Goal: Transaction & Acquisition: Purchase product/service

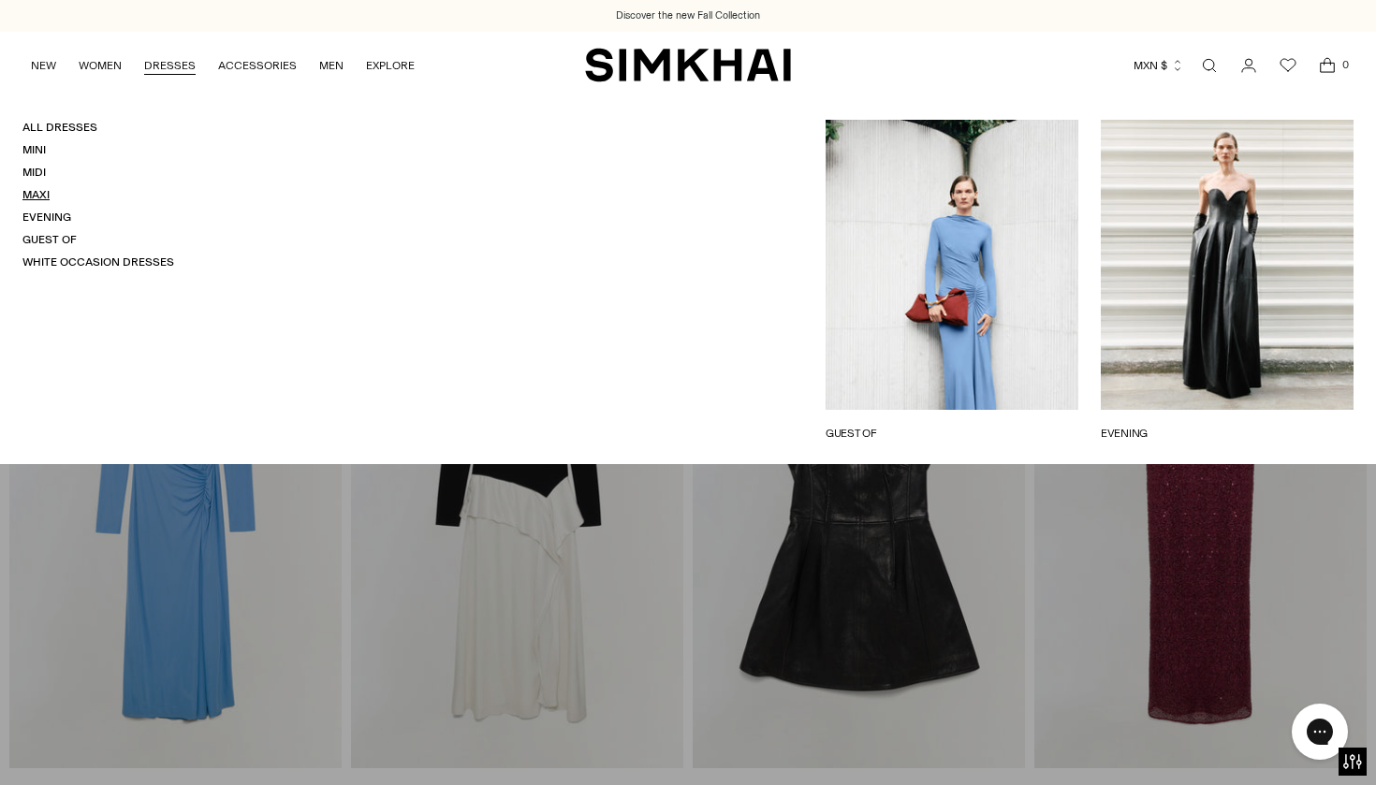
click at [41, 191] on link "Maxi" at bounding box center [35, 194] width 27 height 13
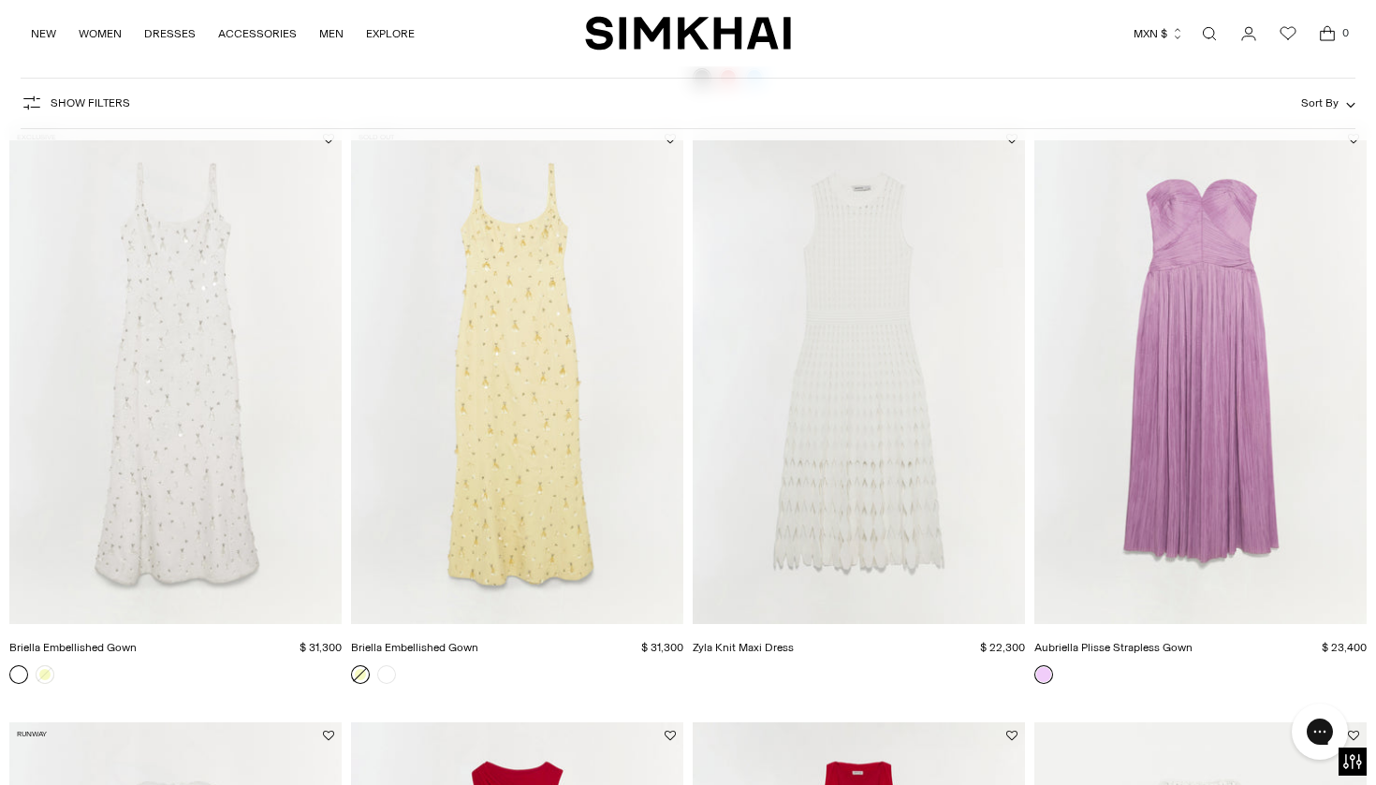
scroll to position [1922, 0]
click at [0, 0] on img "Briella Embellished Gown" at bounding box center [0, 0] width 0 height 0
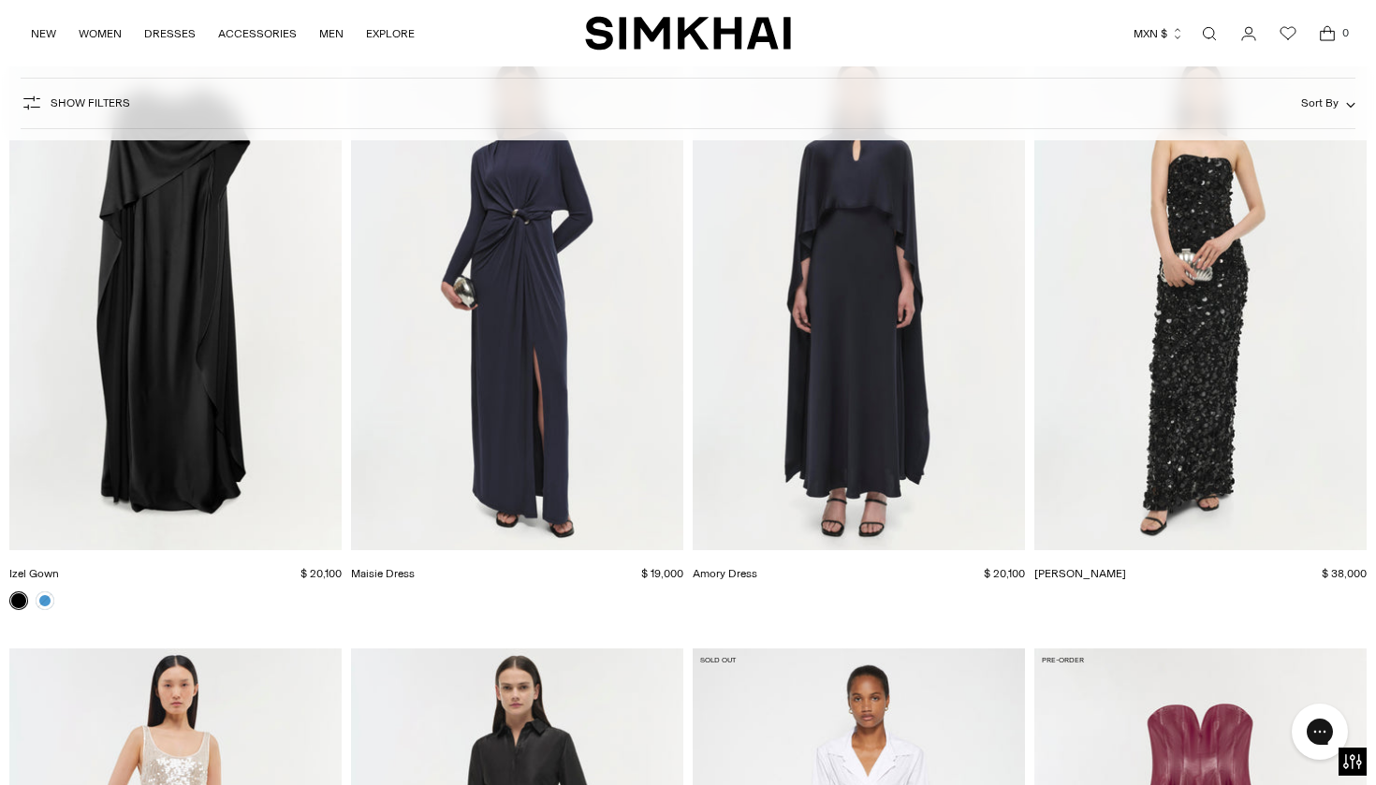
scroll to position [5577, 0]
click at [0, 0] on img "Serafina Gown" at bounding box center [0, 0] width 0 height 0
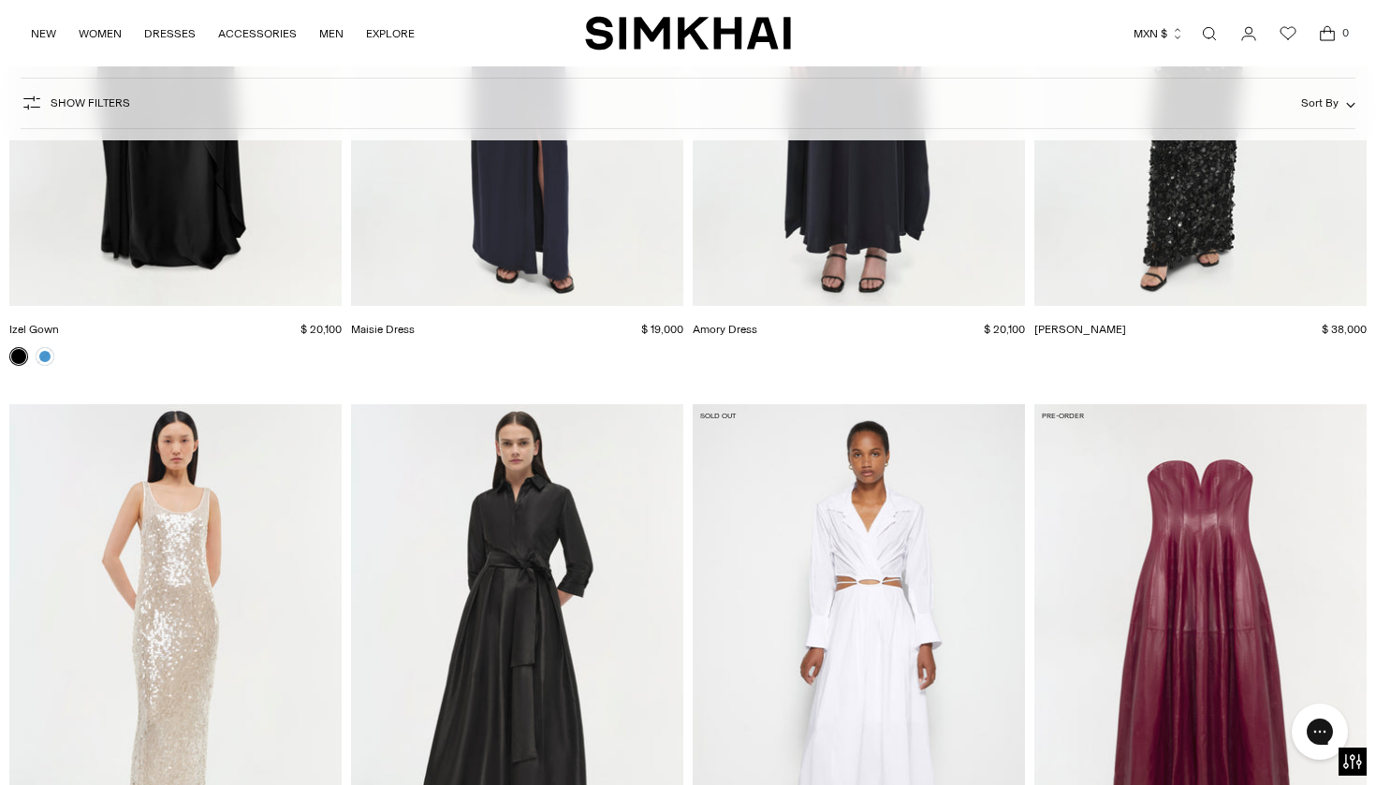
scroll to position [5631, 0]
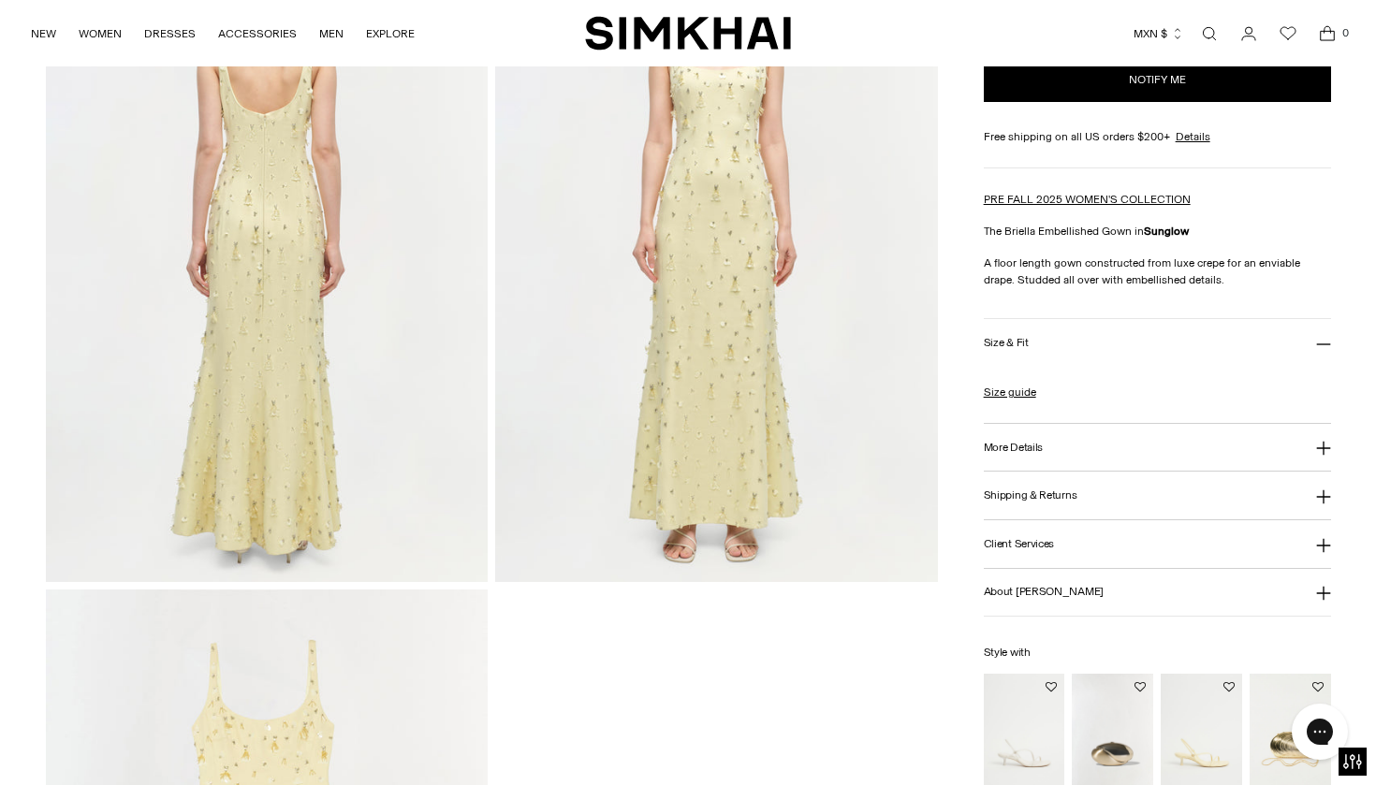
scroll to position [1558, 0]
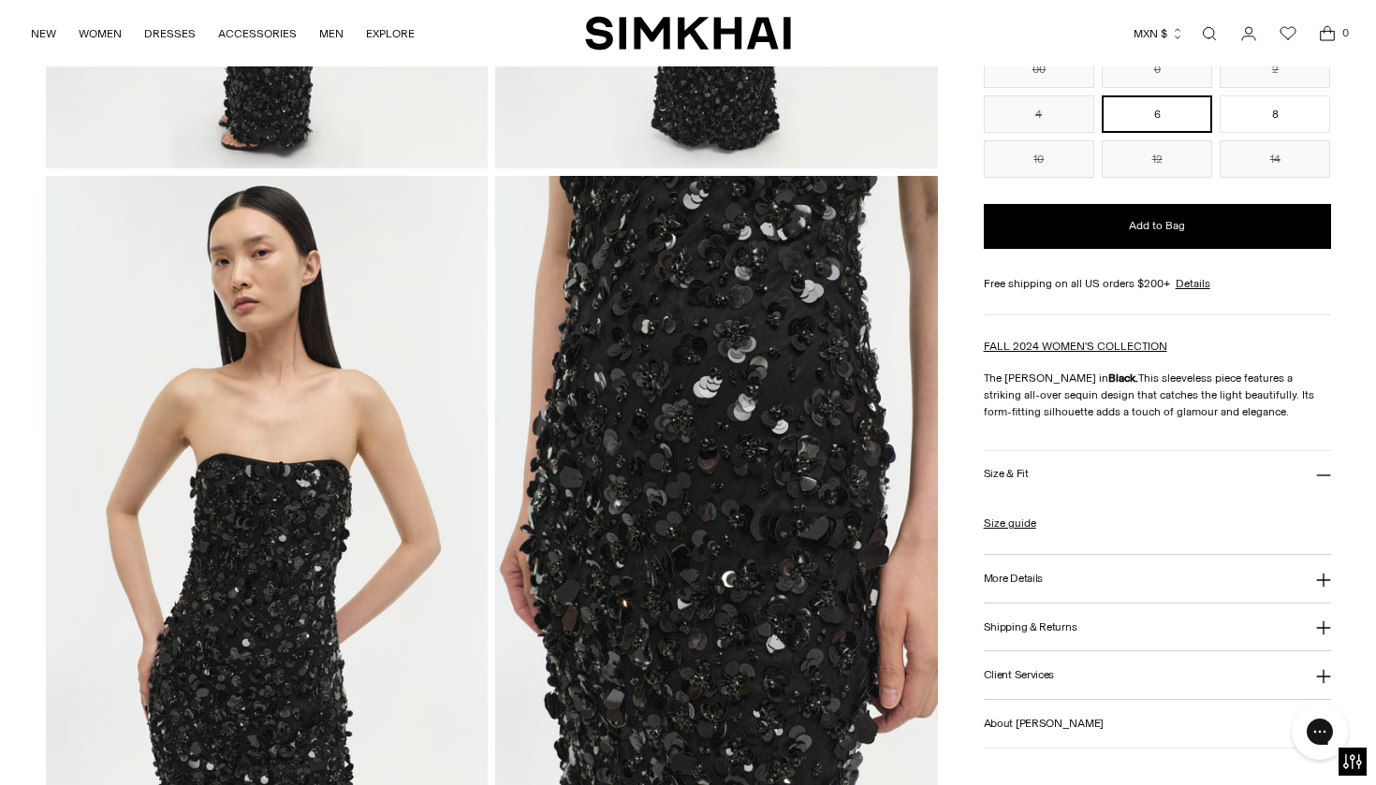
scroll to position [634, 0]
